Goal: Task Accomplishment & Management: Manage account settings

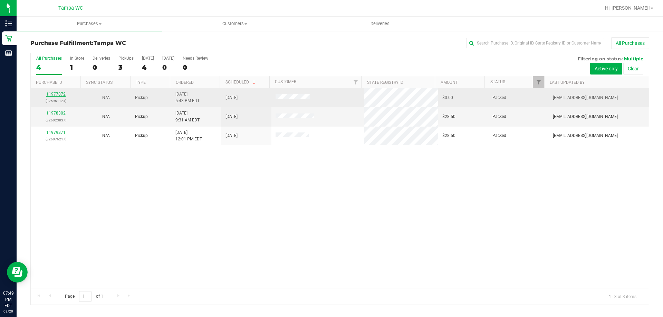
click at [55, 94] on link "11977872" at bounding box center [55, 94] width 19 height 5
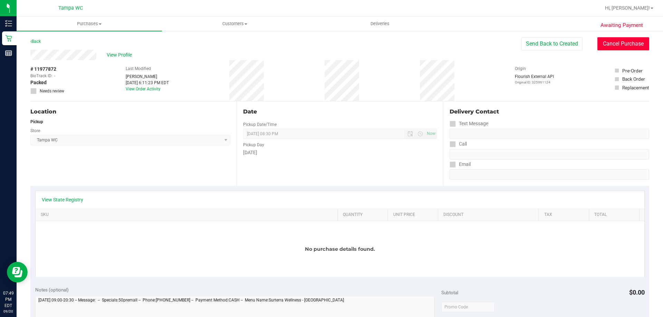
click at [628, 45] on button "Cancel Purchase" at bounding box center [624, 43] width 52 height 13
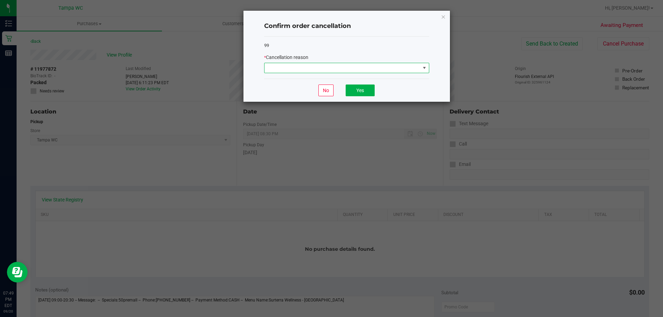
click at [327, 68] on span at bounding box center [343, 68] width 156 height 10
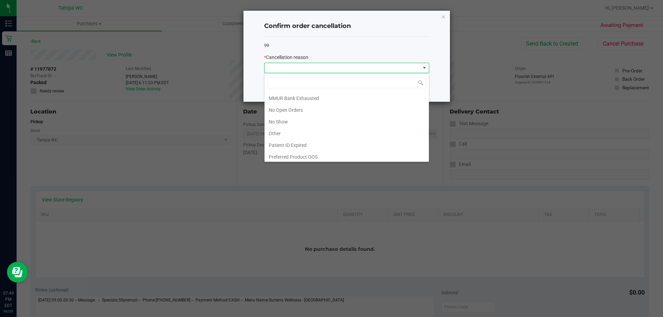
scroll to position [48, 0]
click at [291, 132] on li "Other" at bounding box center [347, 132] width 164 height 12
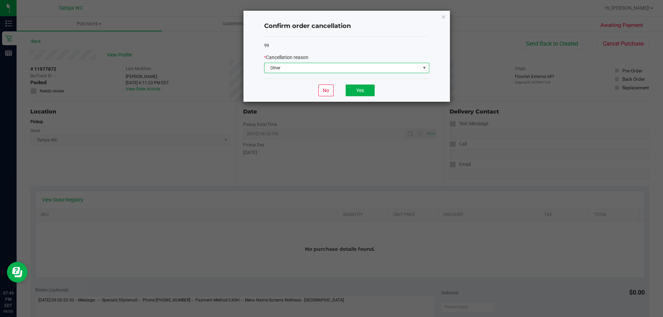
click at [376, 92] on div "No Yes" at bounding box center [346, 90] width 165 height 23
click at [373, 92] on button "Yes" at bounding box center [360, 91] width 29 height 12
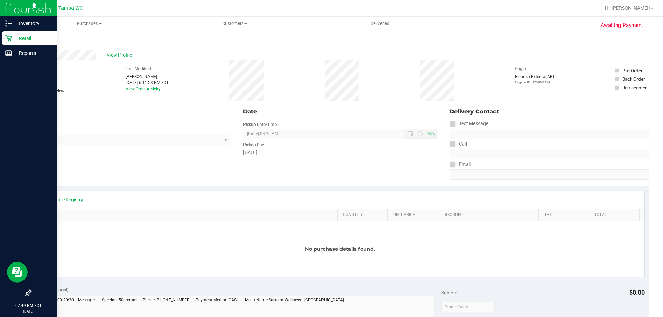
click at [15, 38] on p "Retail" at bounding box center [32, 38] width 41 height 8
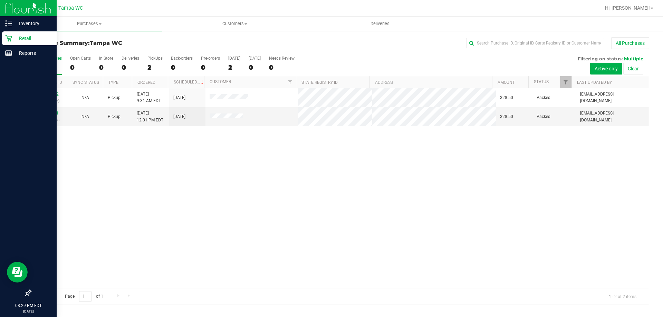
click at [551, 132] on div "11978302 (326023837) N/A Pickup [DATE] 9:31 AM EDT 9/20/2025 $28.50 Packed [EMA…" at bounding box center [340, 188] width 618 height 200
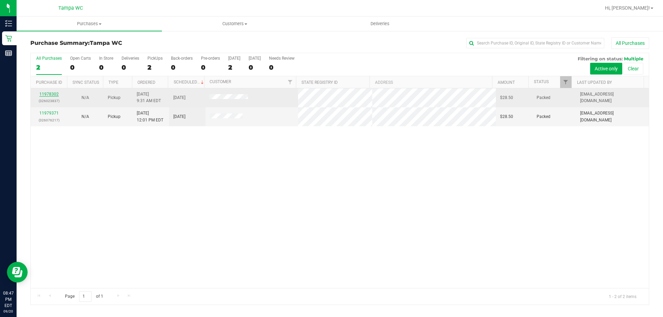
click at [46, 96] on link "11978302" at bounding box center [48, 94] width 19 height 5
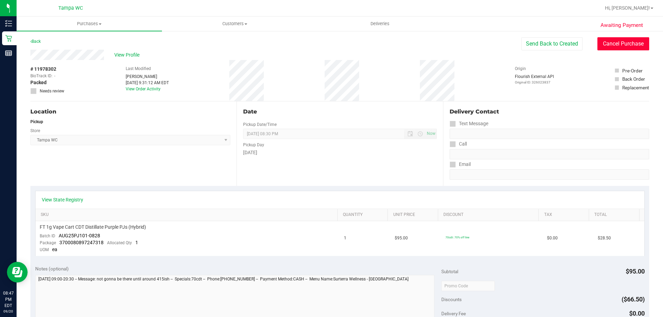
click at [601, 47] on button "Cancel Purchase" at bounding box center [624, 43] width 52 height 13
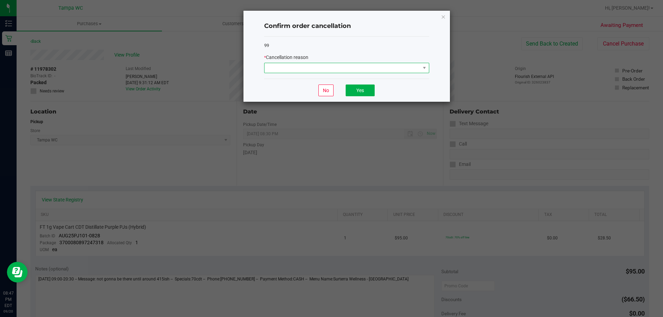
click at [410, 71] on span at bounding box center [343, 68] width 156 height 10
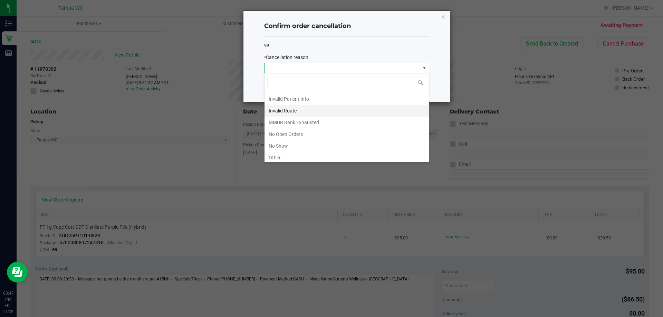
scroll to position [35, 0]
click at [313, 139] on li "No Show" at bounding box center [347, 134] width 164 height 12
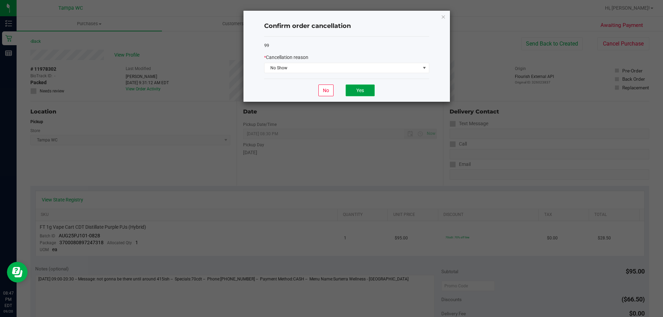
click at [361, 94] on button "Yes" at bounding box center [360, 91] width 29 height 12
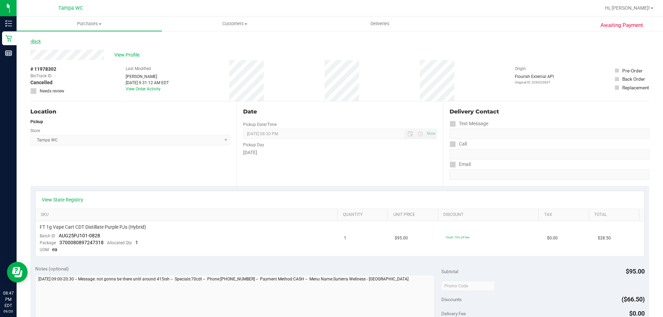
click at [37, 44] on link "Back" at bounding box center [35, 41] width 10 height 5
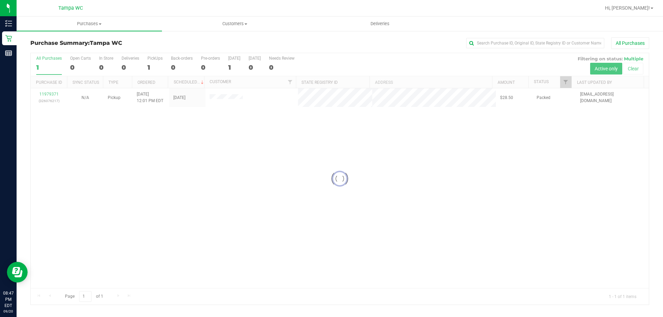
click at [53, 95] on div at bounding box center [340, 179] width 618 height 252
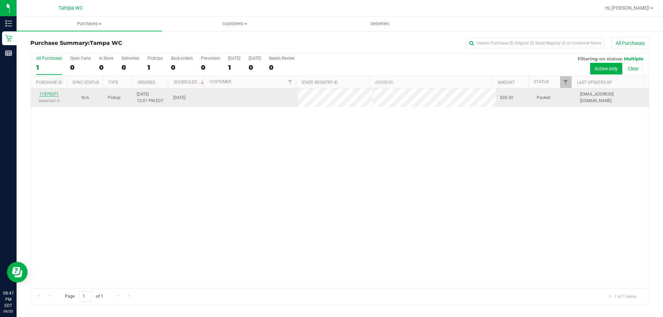
click at [54, 94] on link "11979371" at bounding box center [48, 94] width 19 height 5
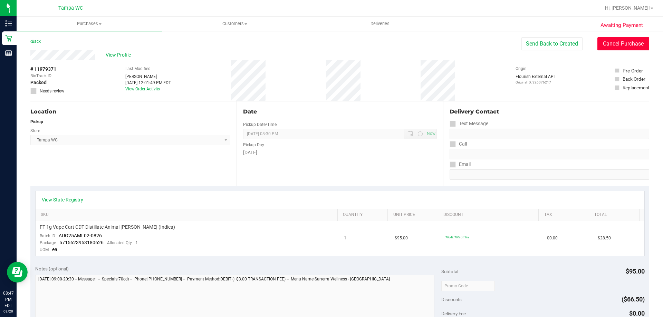
click at [606, 46] on button "Cancel Purchase" at bounding box center [624, 43] width 52 height 13
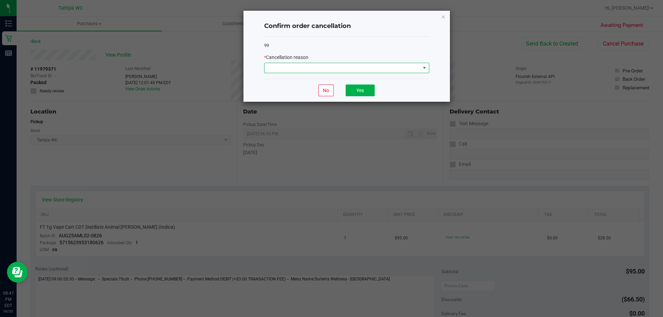
click at [346, 67] on span at bounding box center [343, 68] width 156 height 10
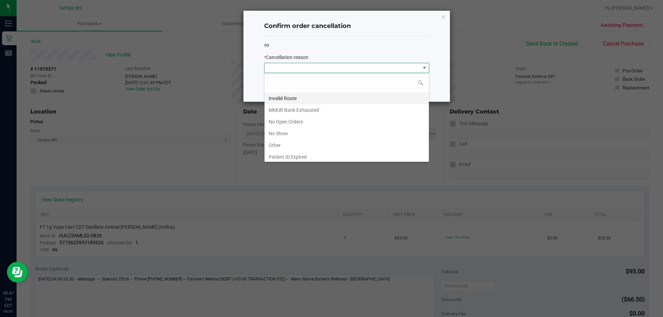
scroll to position [48, 0]
click at [320, 120] on li "No Show" at bounding box center [347, 120] width 164 height 12
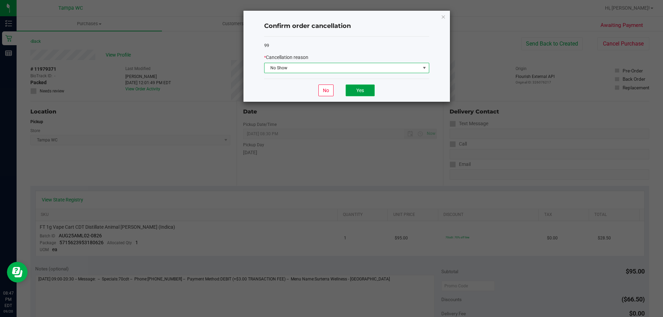
click at [360, 89] on button "Yes" at bounding box center [360, 91] width 29 height 12
